Goal: Task Accomplishment & Management: Manage account settings

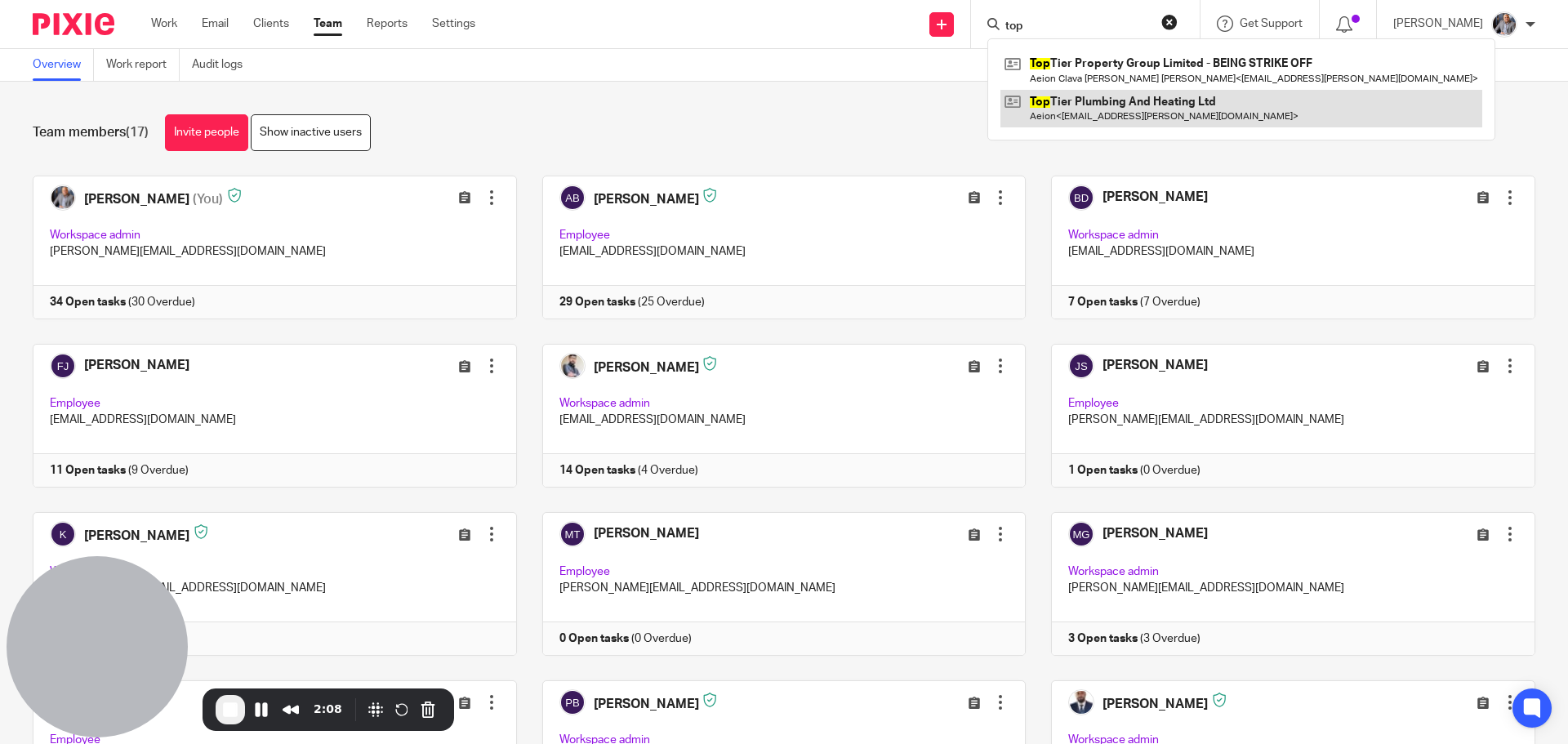
type input "top"
click at [1126, 104] on link at bounding box center [1241, 109] width 482 height 38
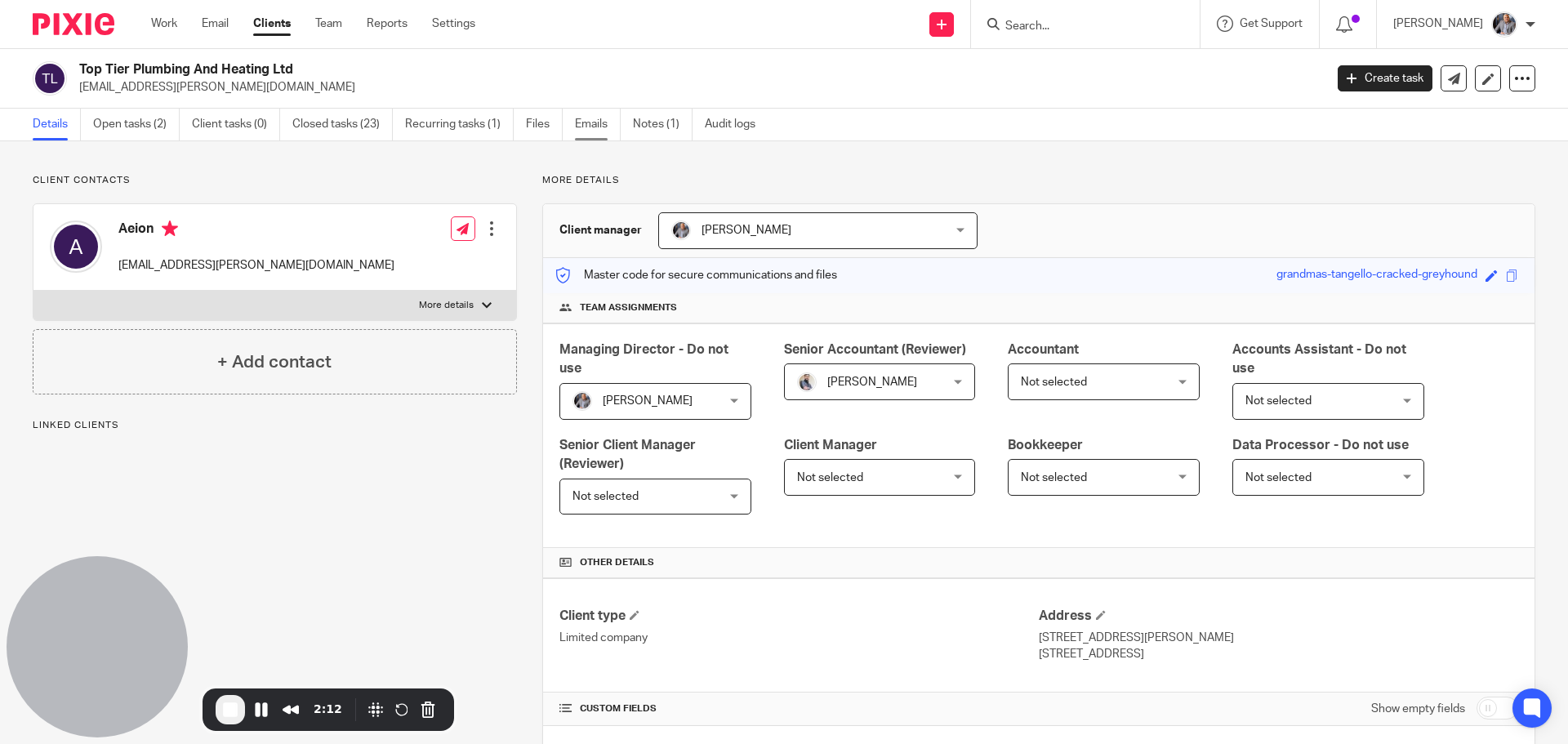
click at [584, 124] on link "Emails" at bounding box center [598, 124] width 46 height 32
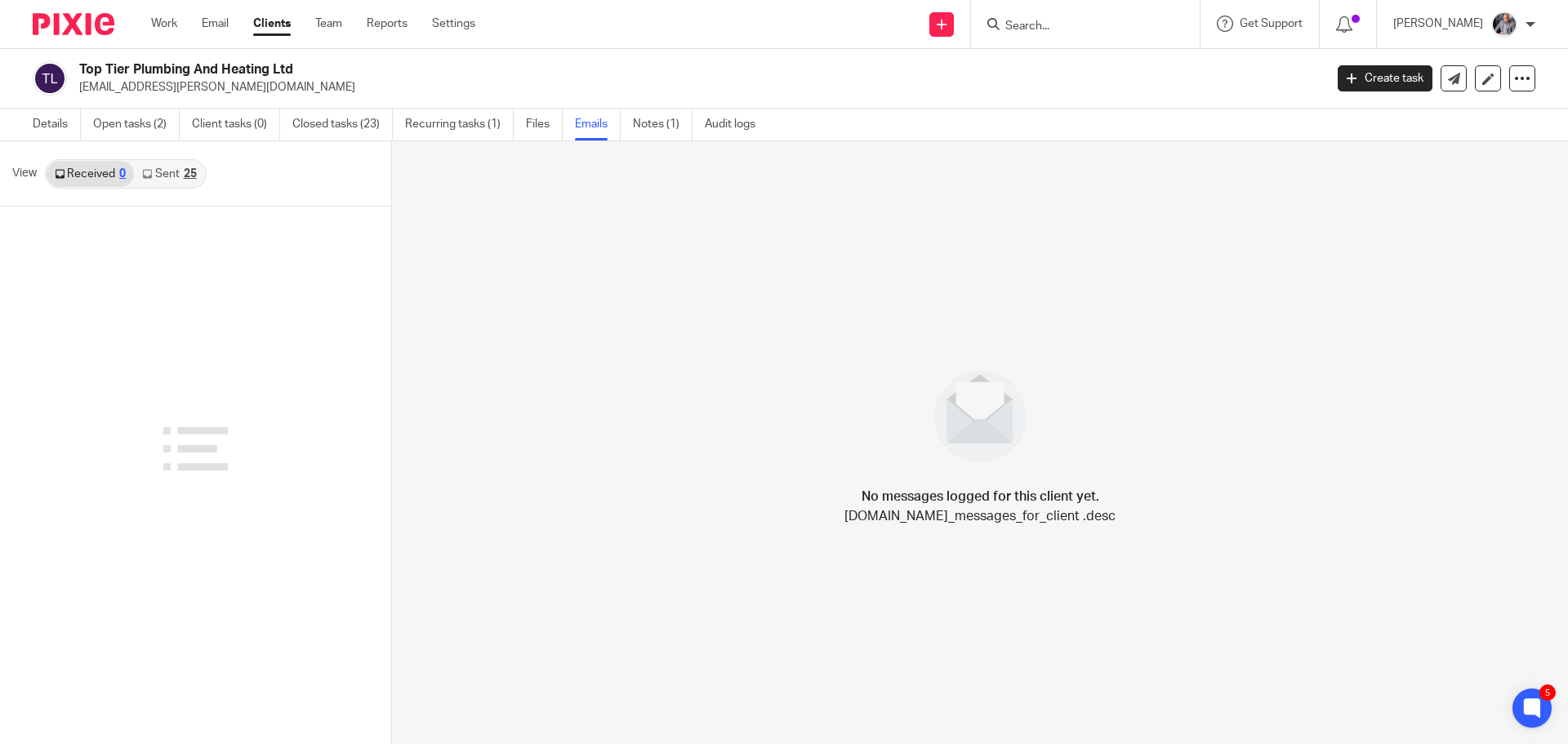
click at [166, 165] on link "Sent 25" at bounding box center [169, 174] width 70 height 26
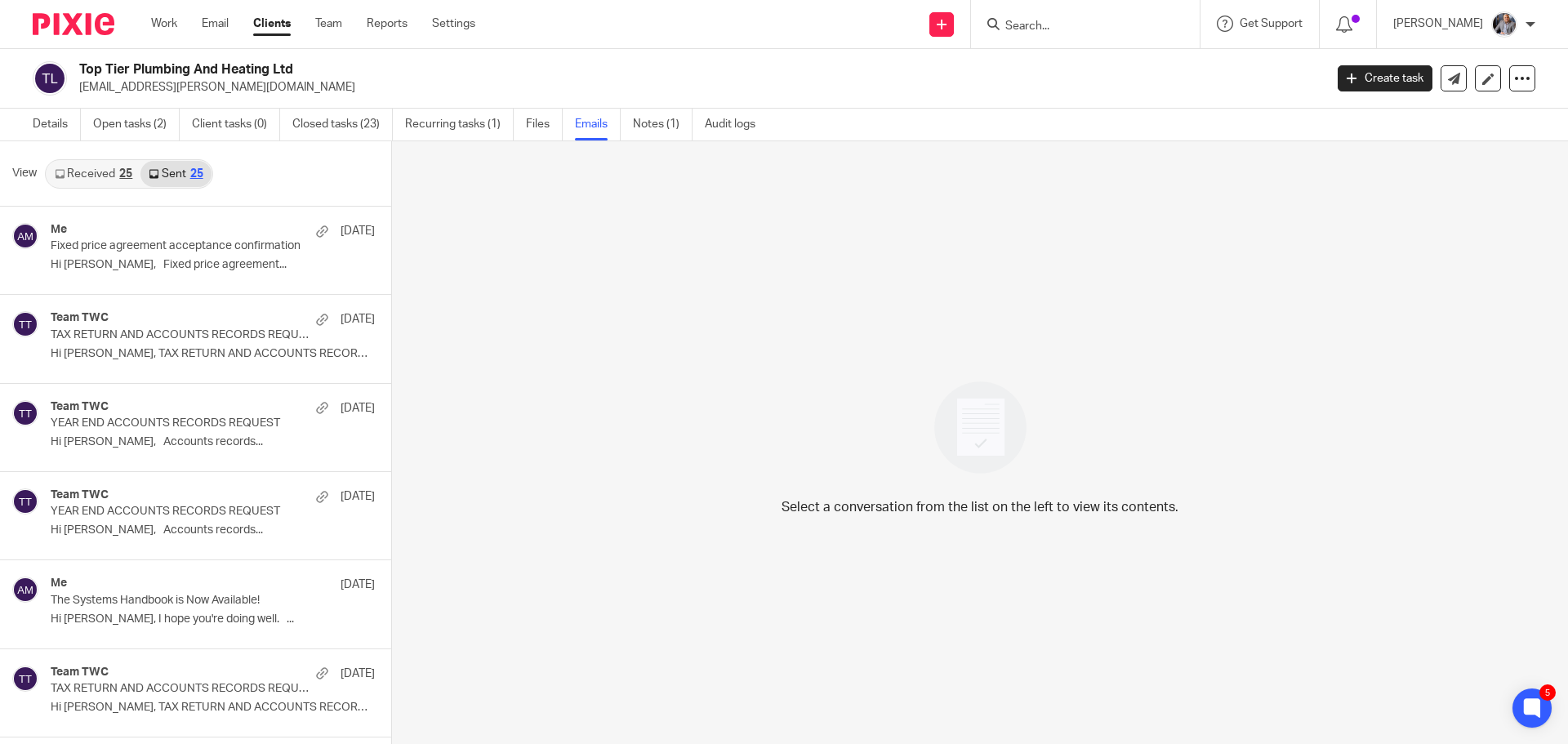
scroll to position [3, 0]
click at [81, 173] on link "Received 25" at bounding box center [94, 171] width 94 height 26
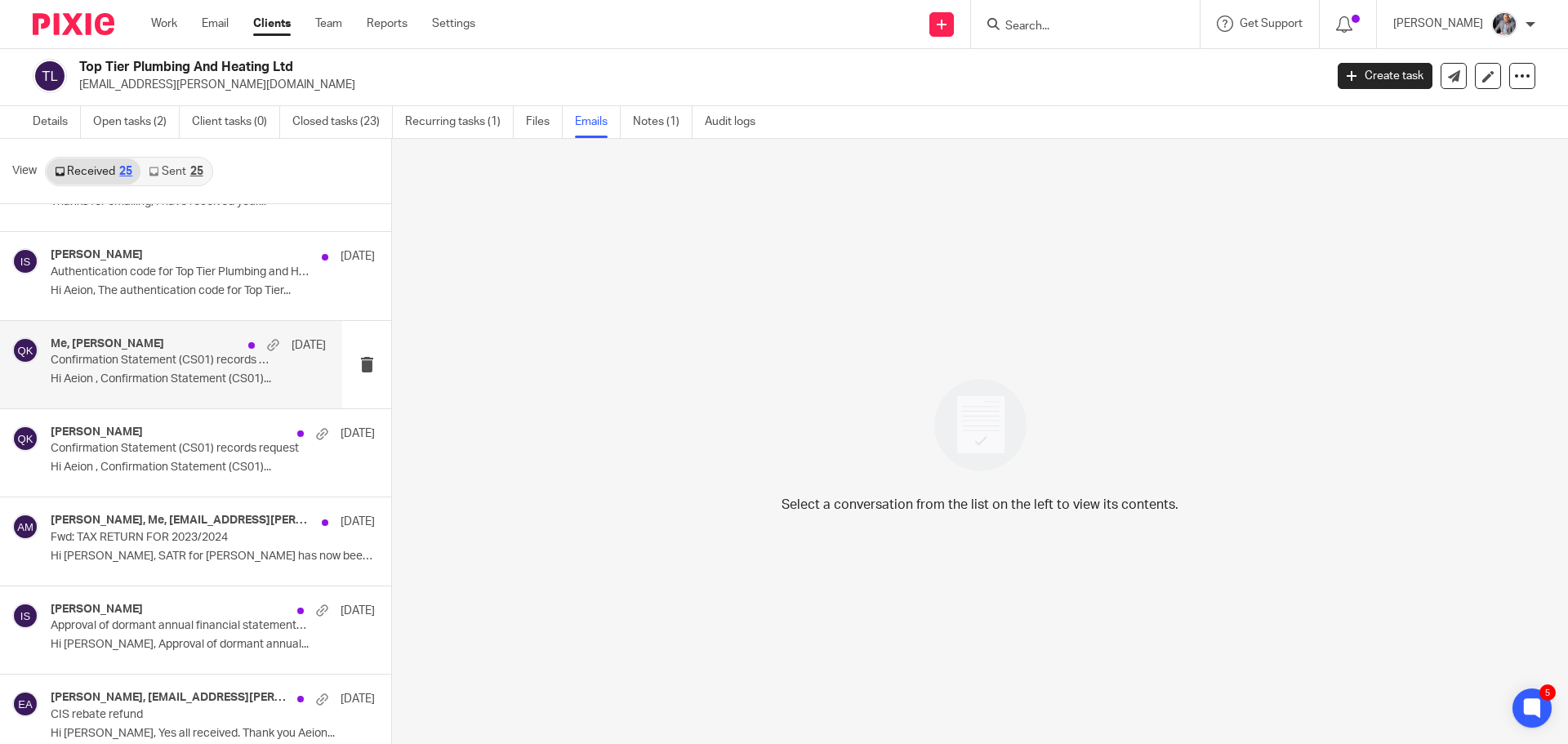
scroll to position [0, 0]
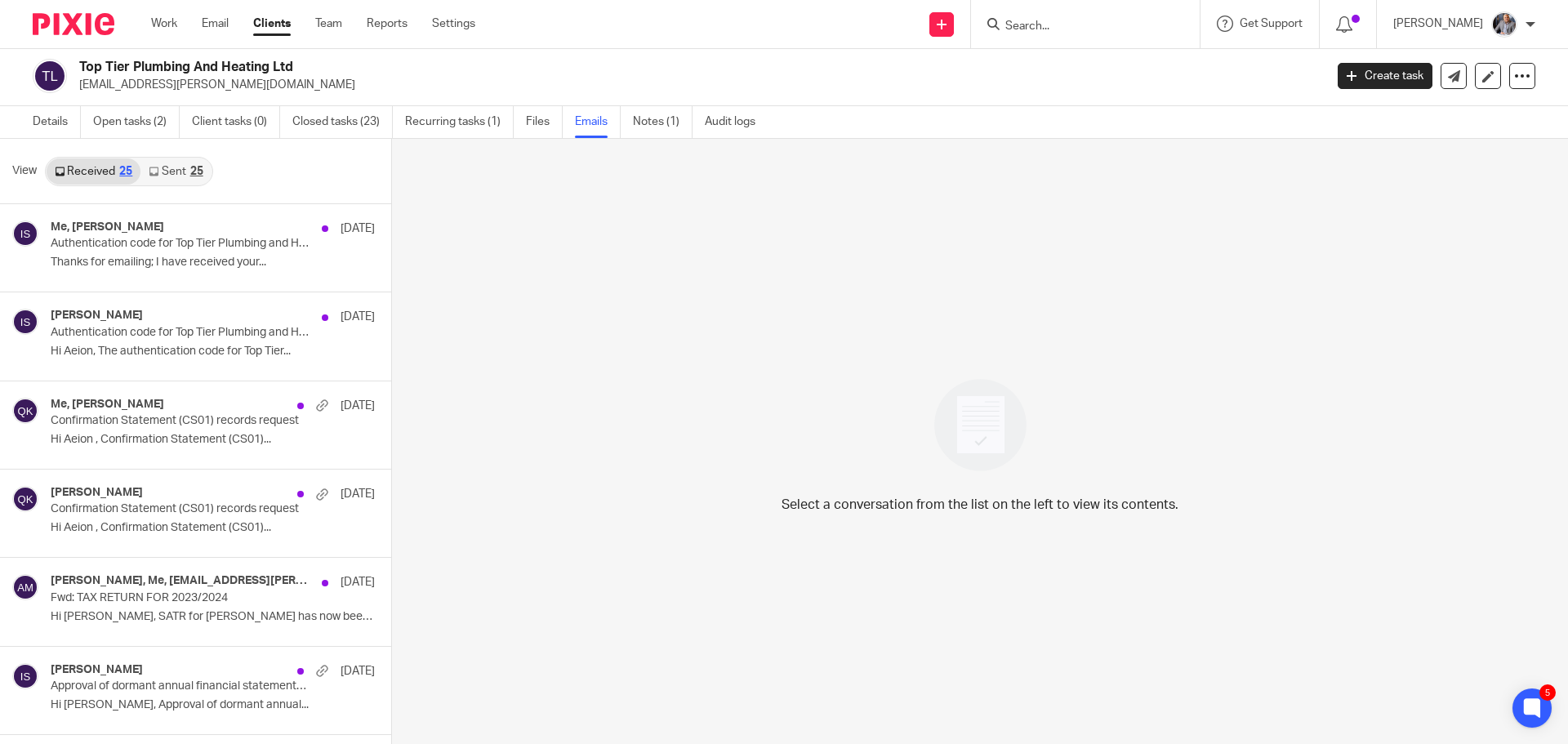
click at [179, 177] on link "Sent 25" at bounding box center [175, 171] width 70 height 26
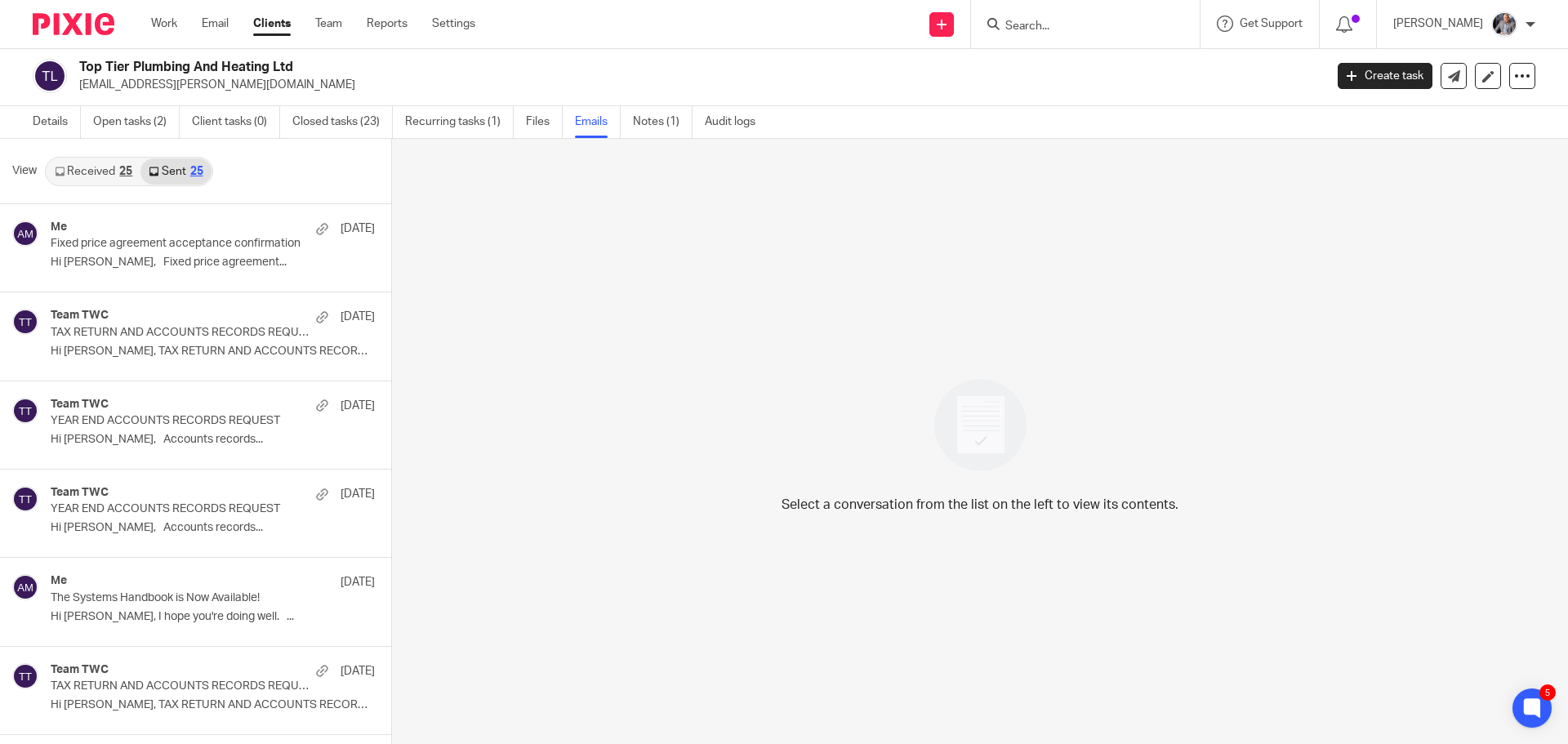
click at [101, 173] on link "Received 25" at bounding box center [94, 171] width 94 height 26
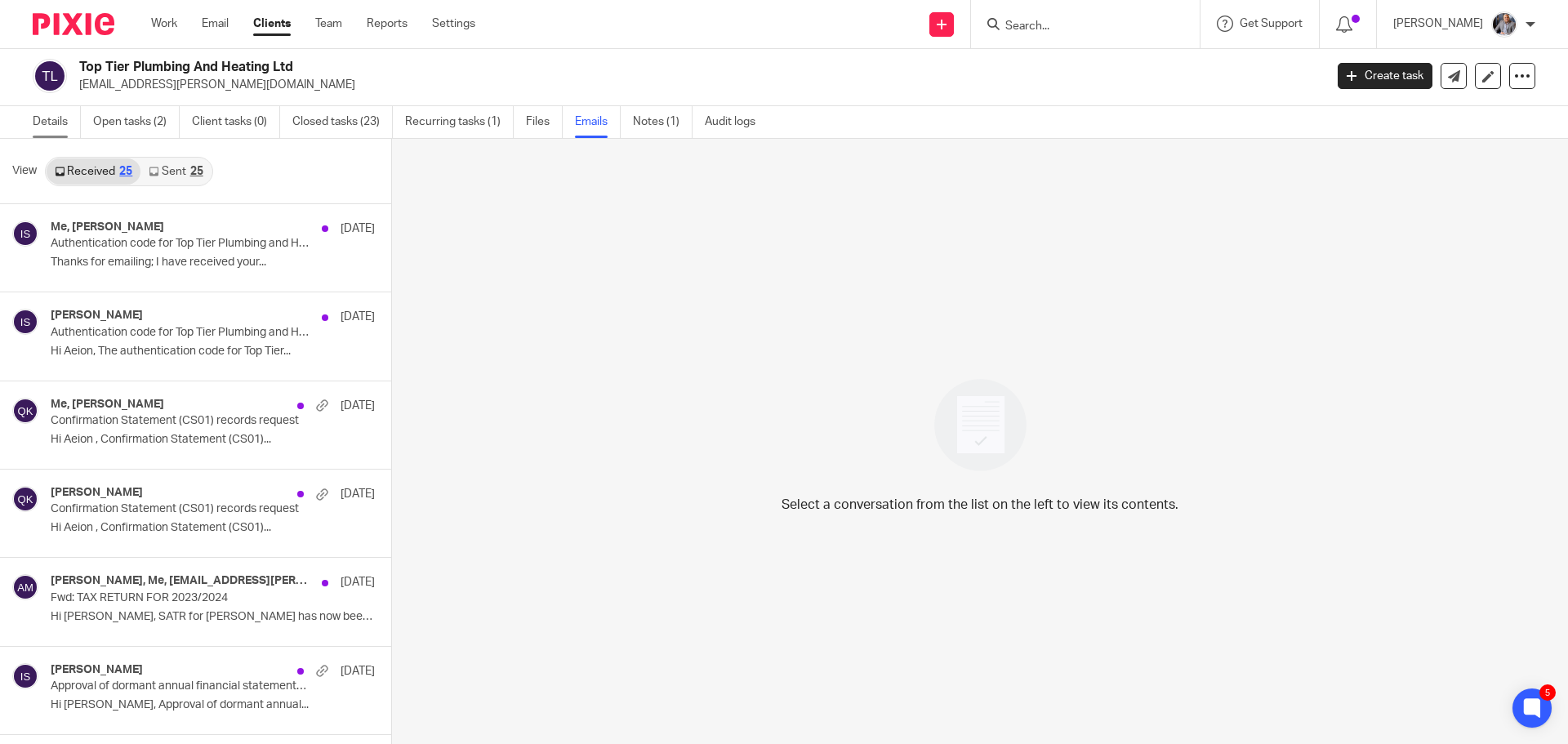
click at [41, 120] on link "Details" at bounding box center [57, 122] width 48 height 32
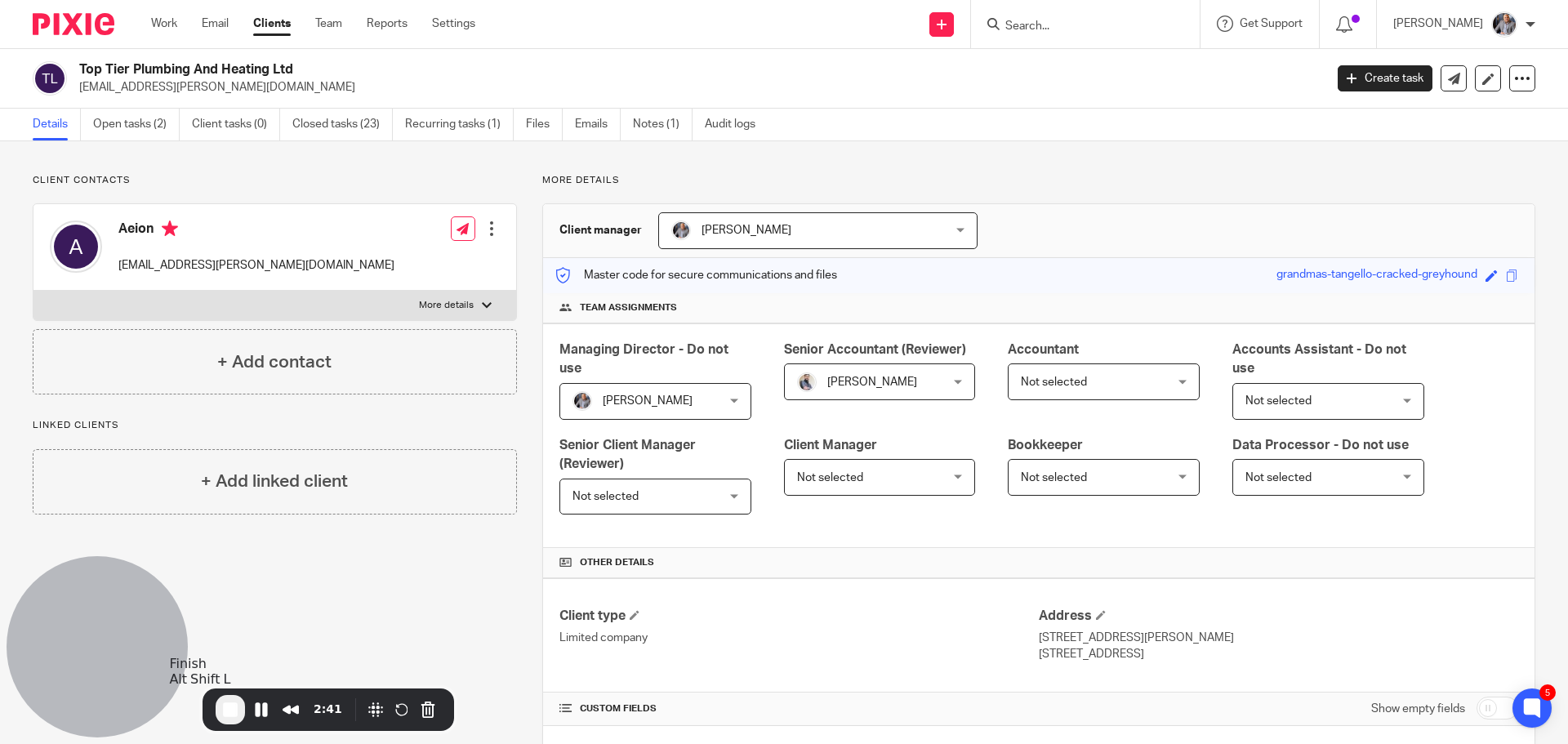
click at [232, 708] on span "End Recording" at bounding box center [230, 709] width 19 height 19
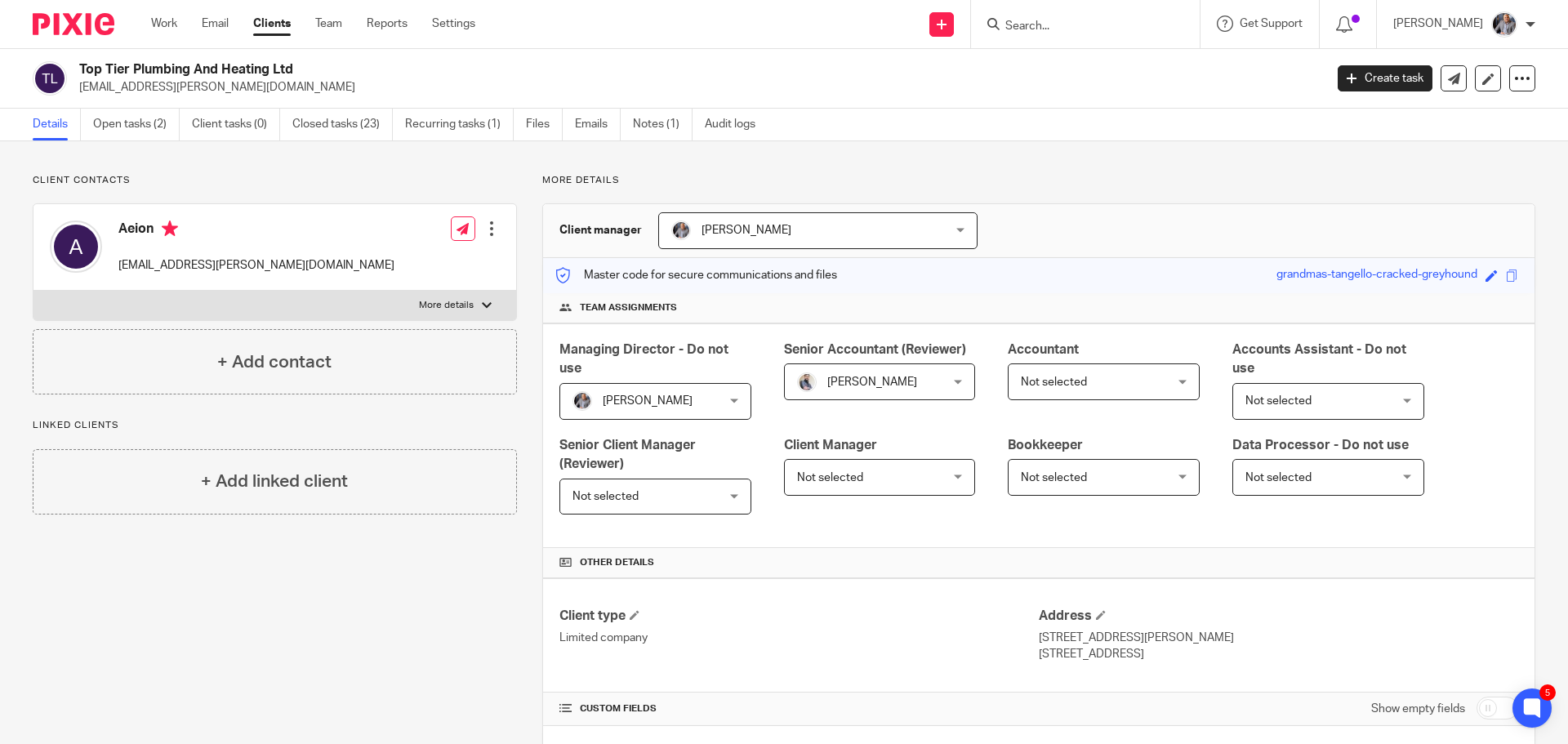
click at [1092, 26] on input "Search" at bounding box center [1077, 27] width 147 height 15
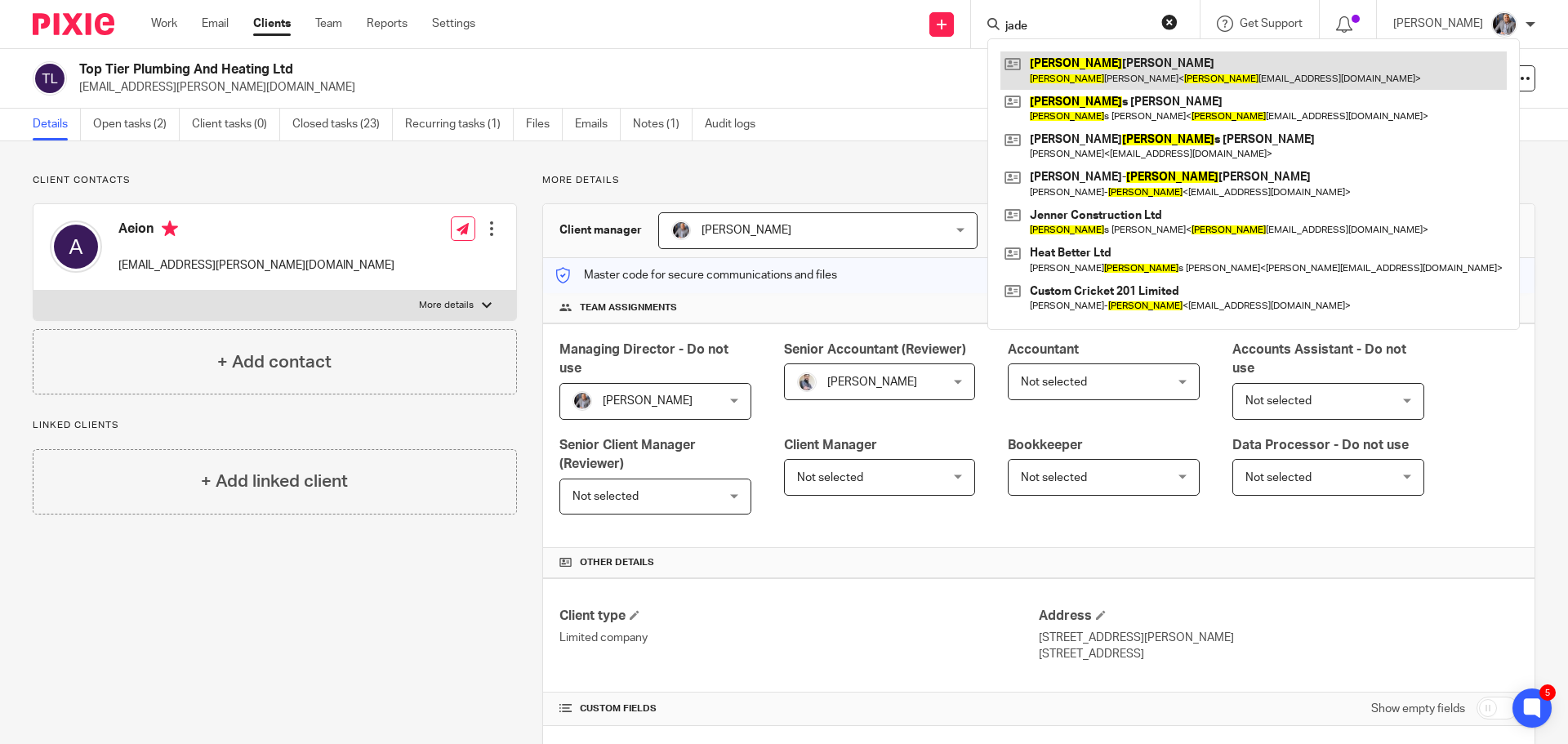
type input "jade"
click at [1079, 65] on link at bounding box center [1253, 70] width 506 height 38
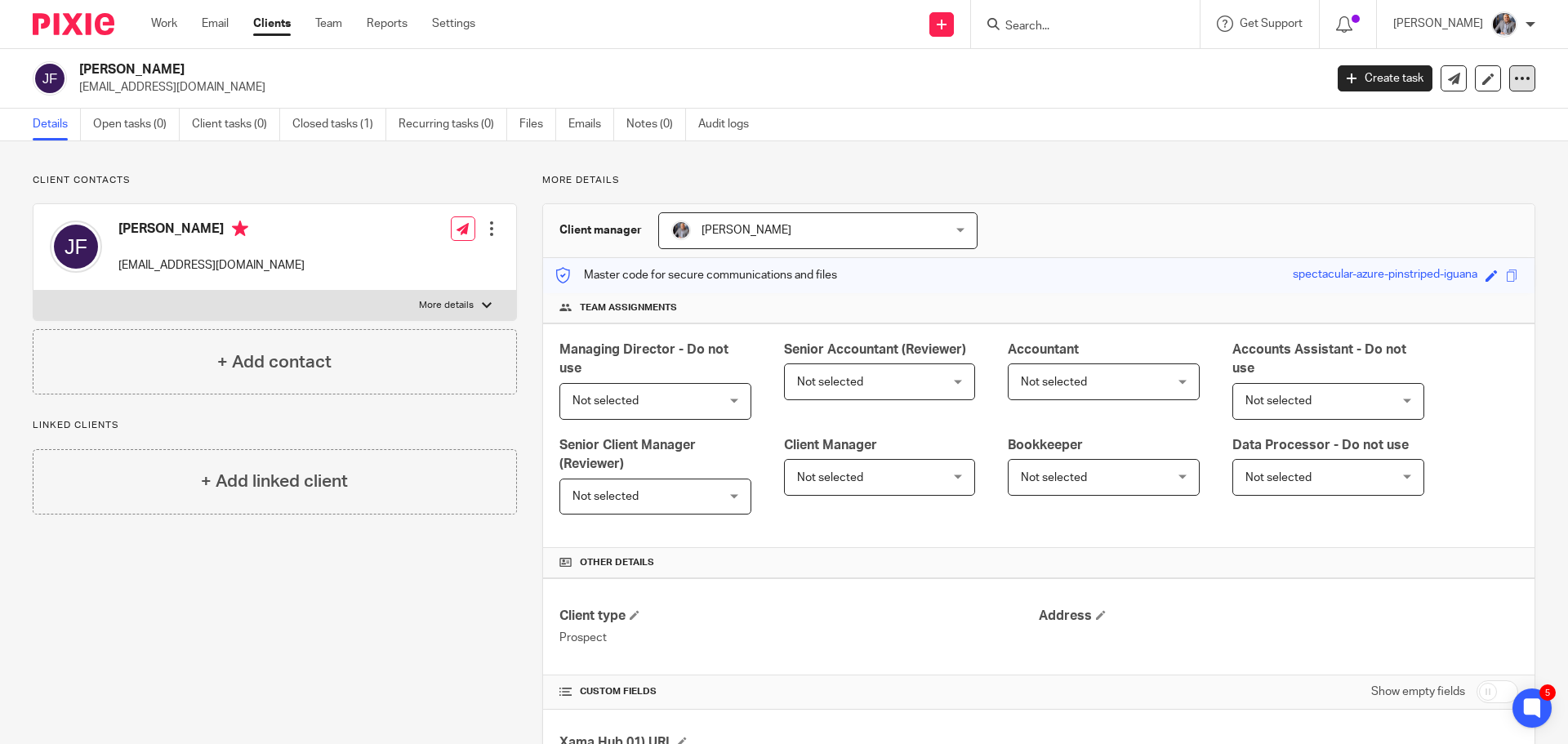
click at [1515, 78] on icon at bounding box center [1523, 78] width 17 height 17
click at [1389, 210] on span "Delete client" at bounding box center [1386, 211] width 65 height 12
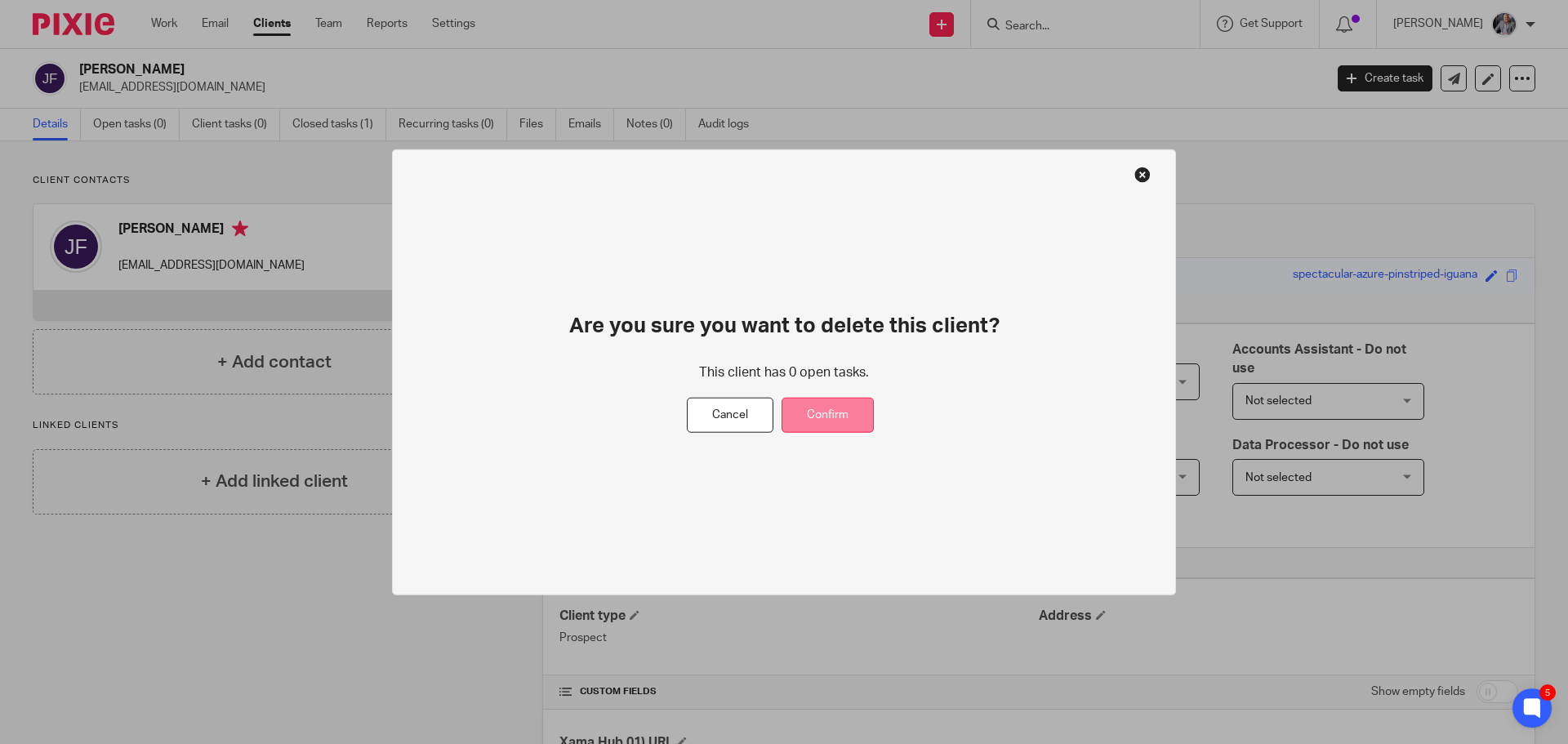
click at [857, 415] on button "Confirm" at bounding box center [827, 415] width 93 height 35
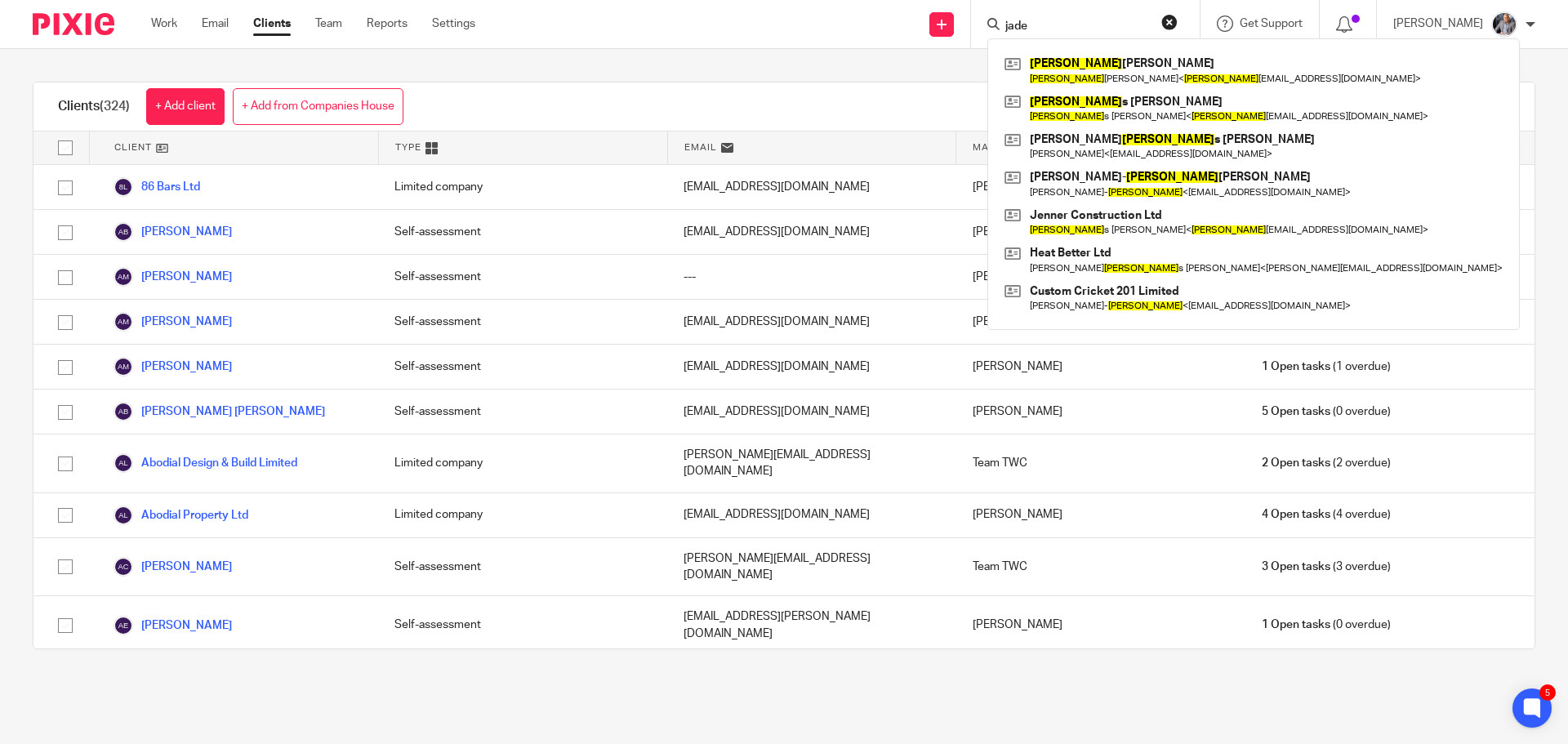
type input "jade"
